Goal: Task Accomplishment & Management: Use online tool/utility

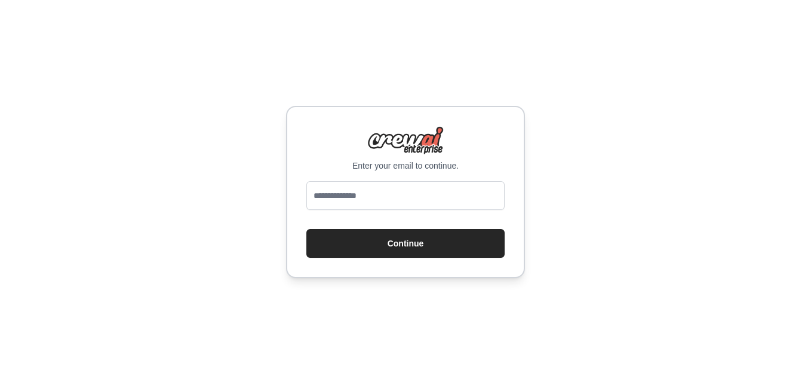
click at [358, 179] on div "Enter your email to continue. Continue" at bounding box center [405, 192] width 239 height 172
click at [353, 192] on input "email" at bounding box center [405, 195] width 198 height 29
type input "*"
click at [354, 199] on input "*" at bounding box center [405, 195] width 198 height 29
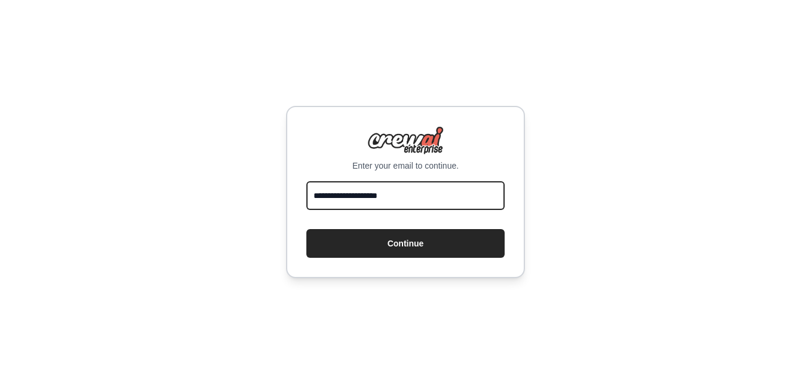
type input "**********"
click at [306, 229] on button "Continue" at bounding box center [405, 243] width 198 height 29
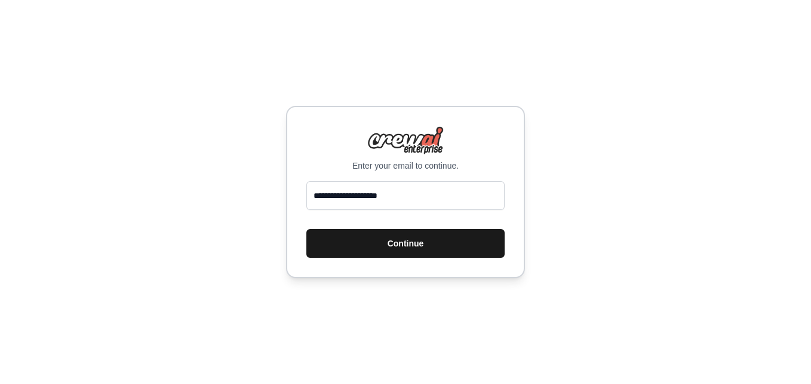
click at [411, 247] on button "Continue" at bounding box center [405, 243] width 198 height 29
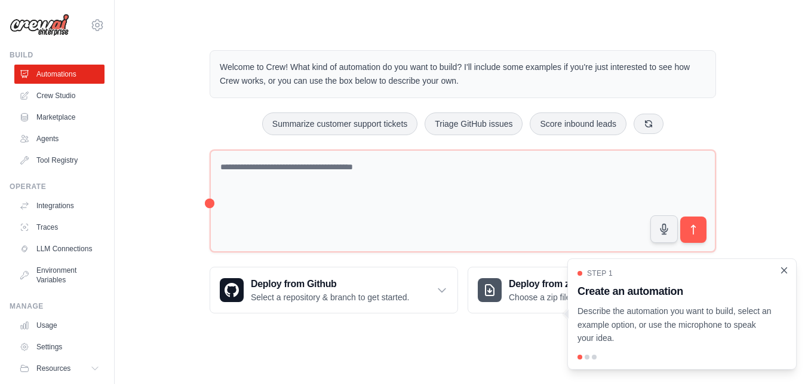
click at [784, 273] on icon "Close walkthrough" at bounding box center [784, 270] width 11 height 11
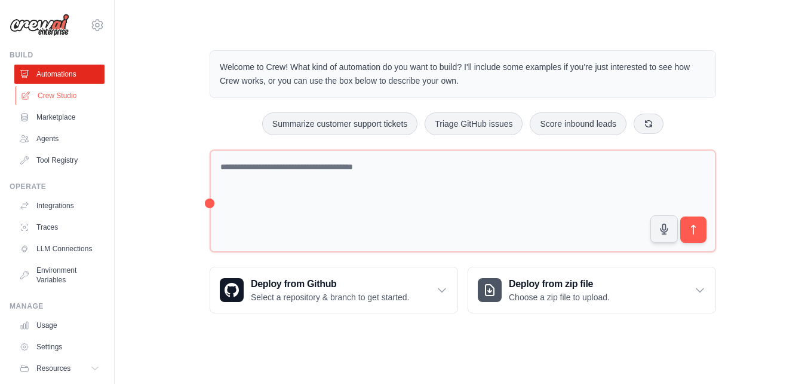
click at [59, 96] on link "Crew Studio" at bounding box center [61, 95] width 90 height 19
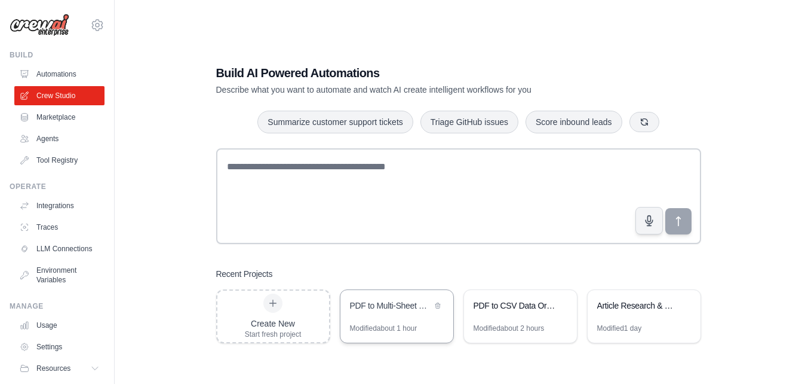
click at [419, 328] on div "Modified about 1 hour" at bounding box center [397, 332] width 113 height 19
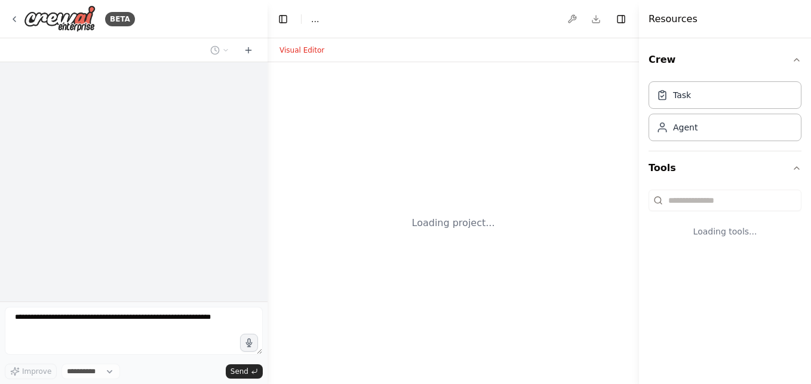
select select "****"
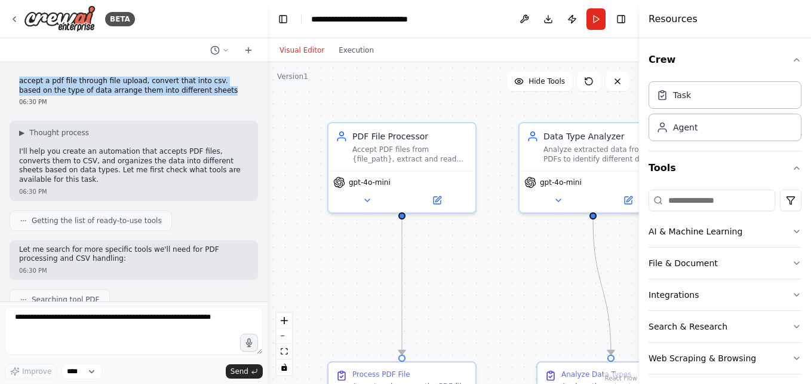
drag, startPoint x: 17, startPoint y: 82, endPoint x: 193, endPoint y: 93, distance: 176.0
click at [193, 93] on div "accept a pdf file through file upload, convert that into csv. based on the type…" at bounding box center [134, 91] width 249 height 39
copy p "accept a pdf file through file upload, convert that into csv. based on the type…"
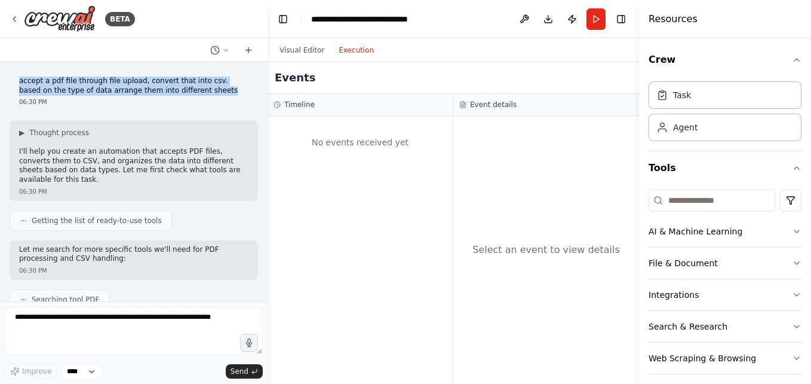
click at [345, 50] on button "Execution" at bounding box center [357, 50] width 50 height 14
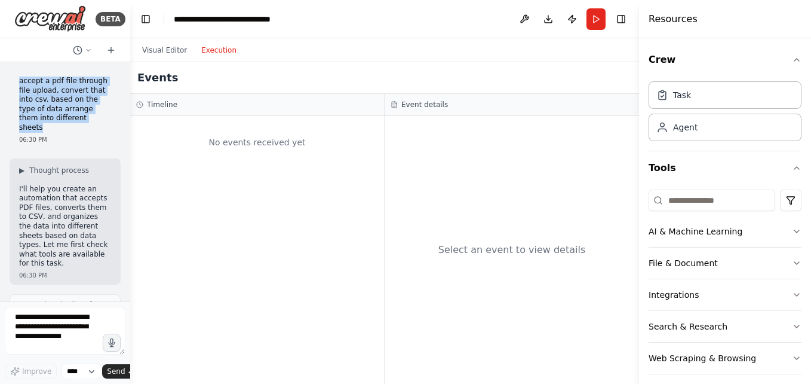
drag, startPoint x: 265, startPoint y: 142, endPoint x: 94, endPoint y: 130, distance: 171.8
click at [94, 130] on div "BETA accept a pdf file through file upload, convert that into csv. based on the…" at bounding box center [65, 192] width 130 height 384
click at [679, 287] on button "Integrations" at bounding box center [725, 294] width 153 height 31
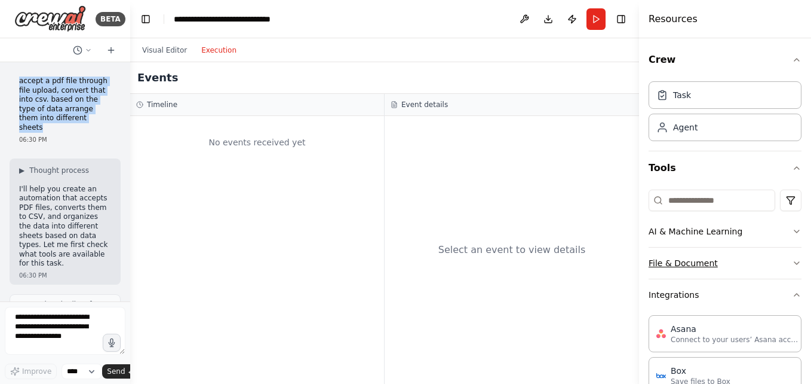
click at [695, 263] on button "File & Document" at bounding box center [725, 262] width 153 height 31
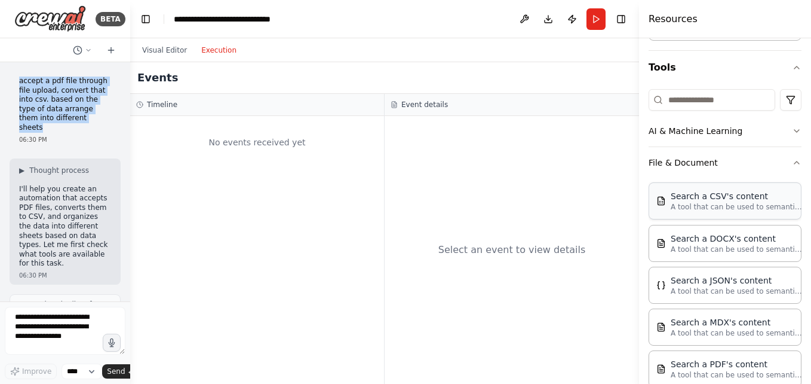
scroll to position [119, 0]
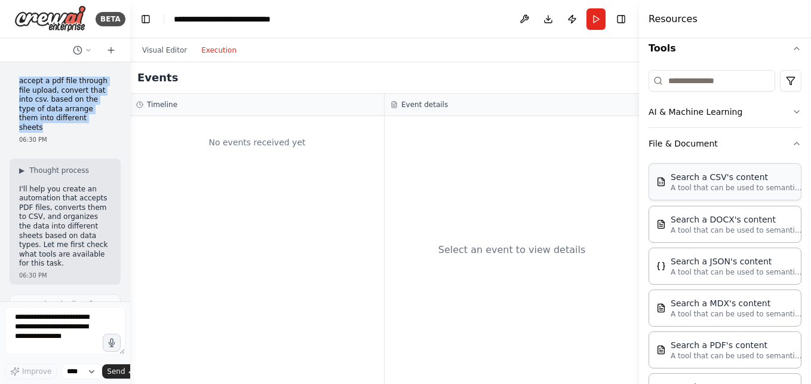
click at [710, 192] on div "Search a CSV's content A tool that can be used to semantic search a query from …" at bounding box center [725, 181] width 153 height 37
click at [677, 111] on button "AI & Machine Learning" at bounding box center [725, 111] width 153 height 31
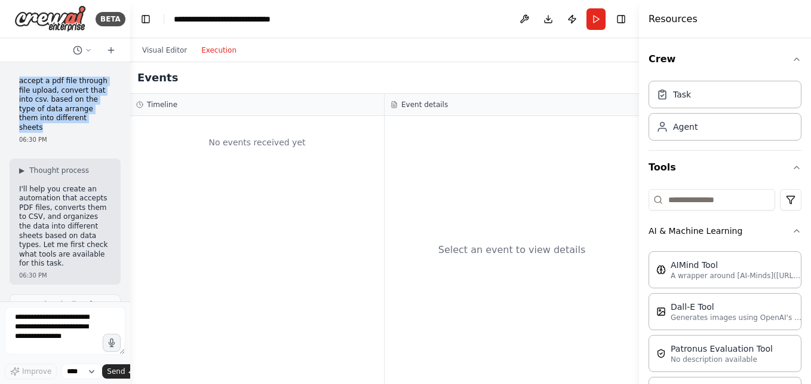
scroll to position [0, 0]
click at [678, 169] on button "Tools" at bounding box center [725, 167] width 153 height 33
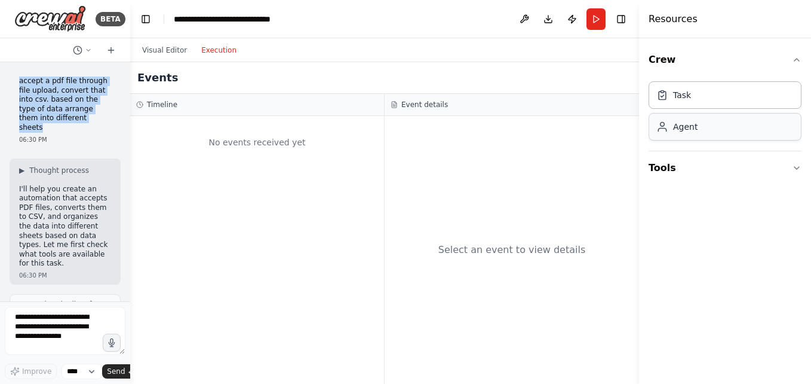
click at [686, 129] on div "Agent" at bounding box center [685, 127] width 24 height 12
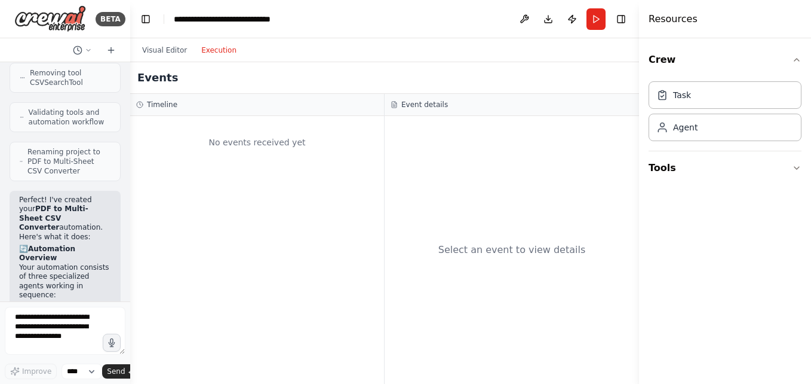
scroll to position [1493, 0]
click at [30, 243] on strong "Automation Overview" at bounding box center [47, 252] width 56 height 18
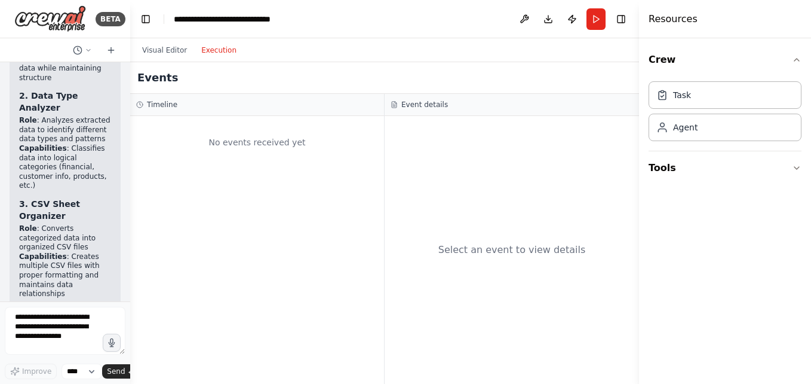
scroll to position [1971, 0]
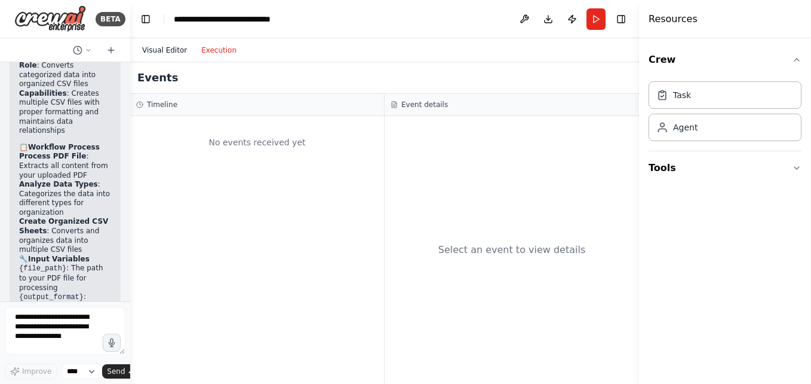
click at [154, 52] on button "Visual Editor" at bounding box center [164, 50] width 59 height 14
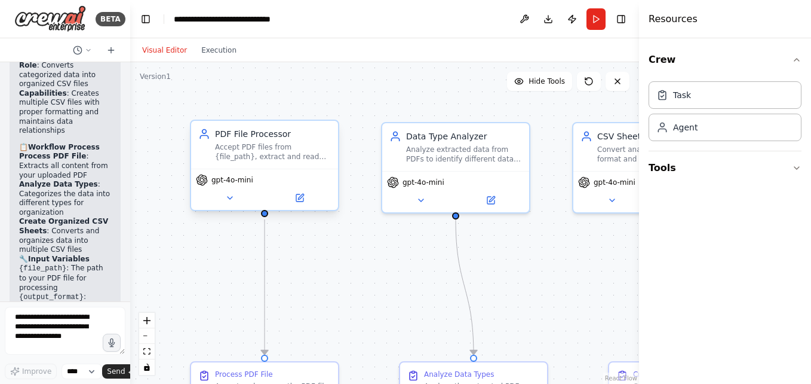
click at [254, 180] on div "gpt-4o-mini" at bounding box center [264, 180] width 137 height 12
click at [293, 201] on button at bounding box center [300, 198] width 68 height 14
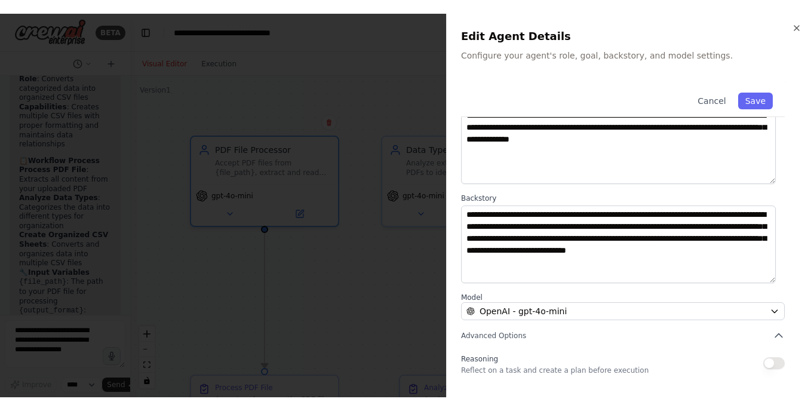
scroll to position [158, 0]
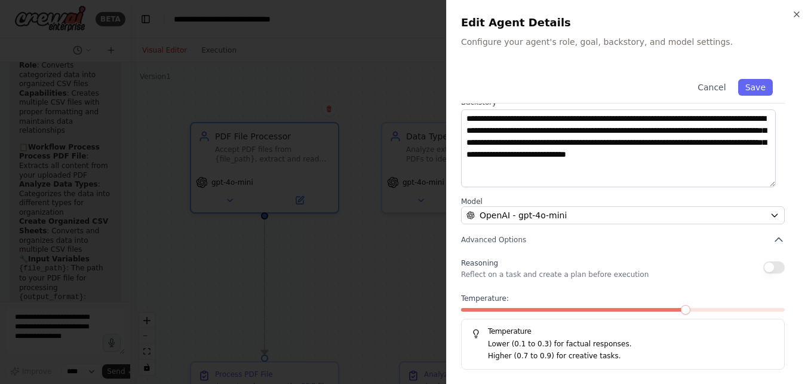
click at [529, 345] on p "Lower (0.1 to 0.3) for factual responses." at bounding box center [631, 344] width 287 height 12
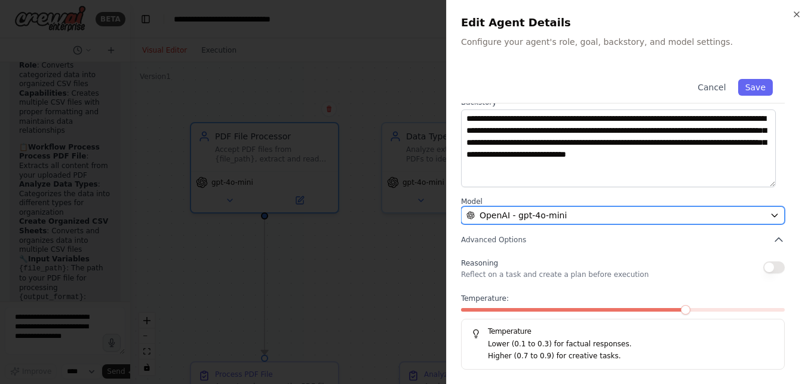
click at [562, 213] on div "OpenAI - gpt-4o-mini" at bounding box center [616, 215] width 299 height 12
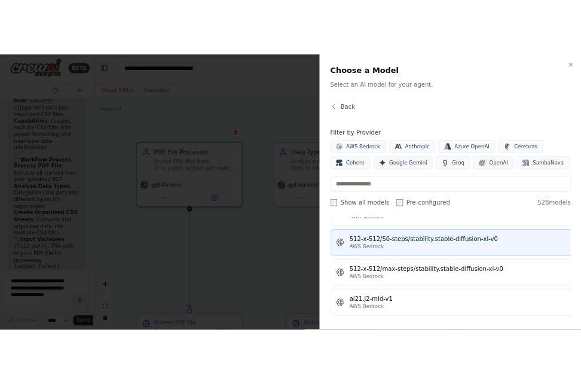
scroll to position [538, 0]
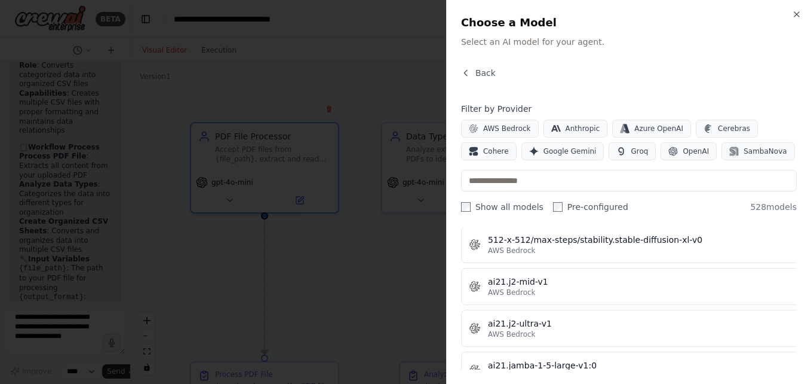
click at [379, 321] on div at bounding box center [405, 192] width 811 height 384
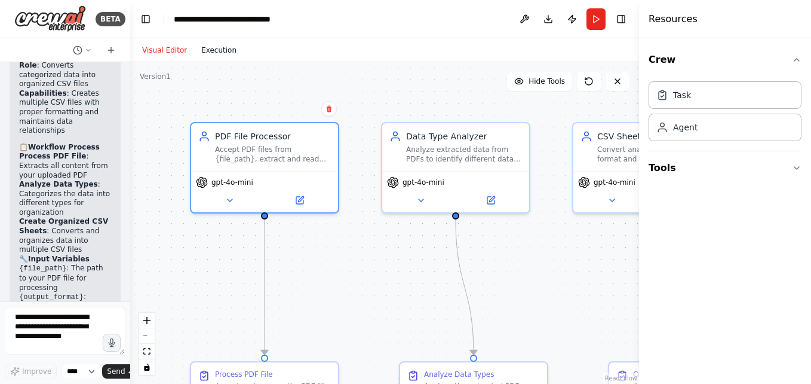
click at [213, 50] on button "Execution" at bounding box center [219, 50] width 50 height 14
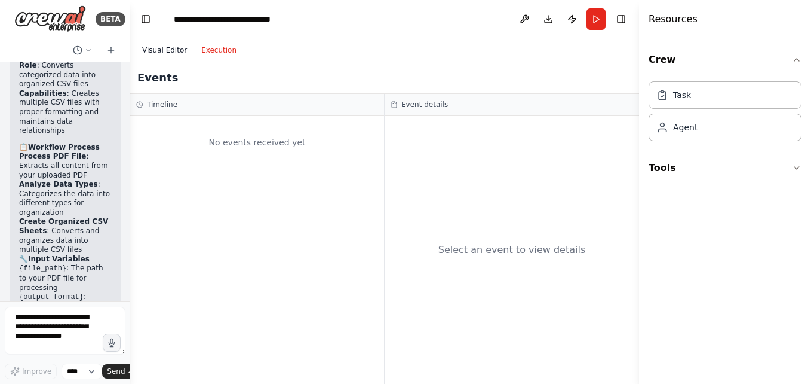
click at [150, 50] on button "Visual Editor" at bounding box center [164, 50] width 59 height 14
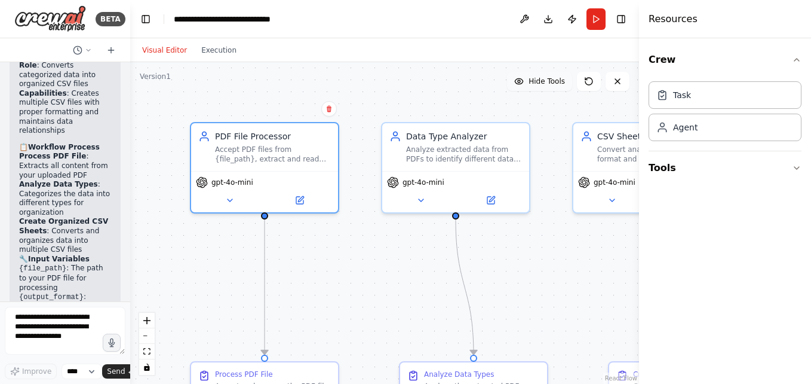
click at [547, 84] on span "Hide Tools" at bounding box center [547, 81] width 36 height 10
click at [547, 84] on span "Show Tools" at bounding box center [545, 81] width 39 height 10
click at [553, 24] on button "Download" at bounding box center [548, 19] width 19 height 22
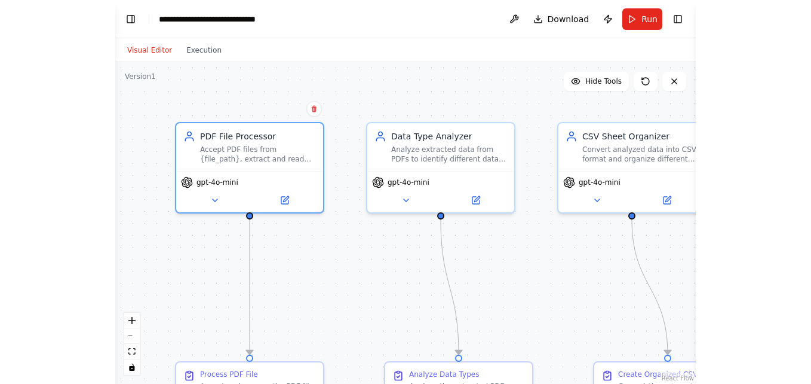
scroll to position [2243, 0]
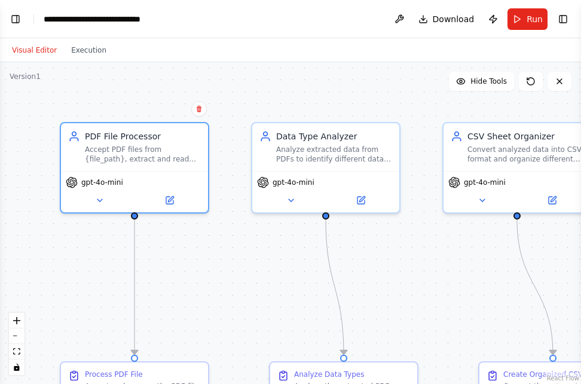
click at [487, 292] on div ".deletable-edge-delete-btn { width: 20px; height: 20px; border: 0px solid #ffff…" at bounding box center [290, 222] width 581 height 321
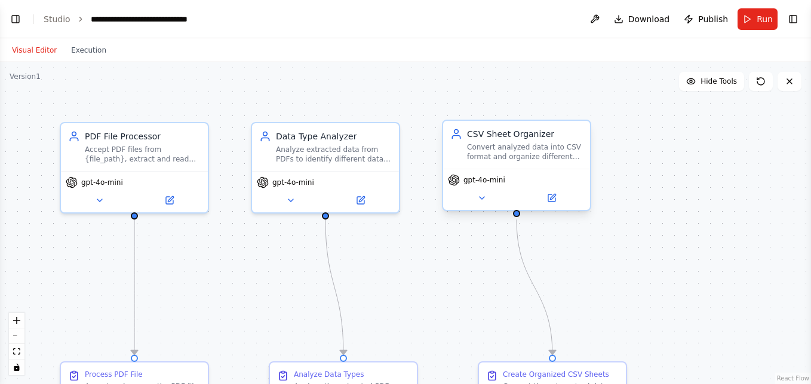
click at [471, 185] on div "gpt-4o-mini" at bounding box center [476, 180] width 57 height 12
click at [789, 78] on icon at bounding box center [790, 81] width 10 height 10
click at [27, 56] on button "Visual Editor" at bounding box center [34, 50] width 59 height 14
click at [59, 20] on link "Studio" at bounding box center [57, 19] width 27 height 10
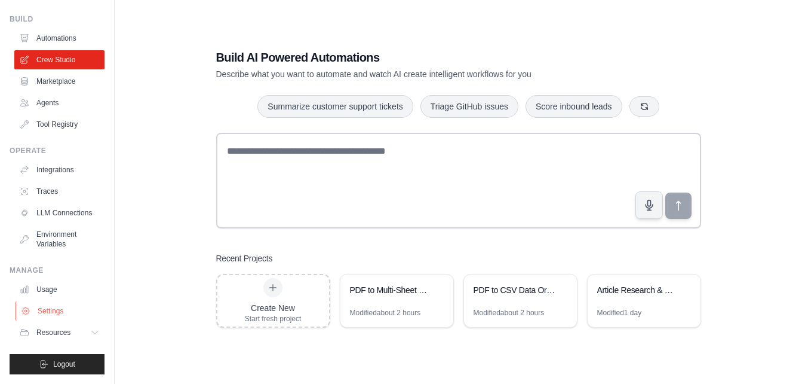
scroll to position [24, 0]
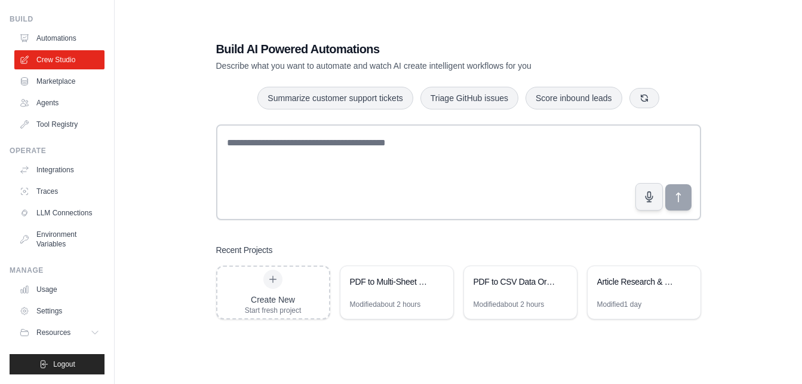
click at [490, 343] on div "Build AI Powered Automations Describe what you want to automate and watch AI cr…" at bounding box center [458, 180] width 649 height 384
